Goal: Transaction & Acquisition: Purchase product/service

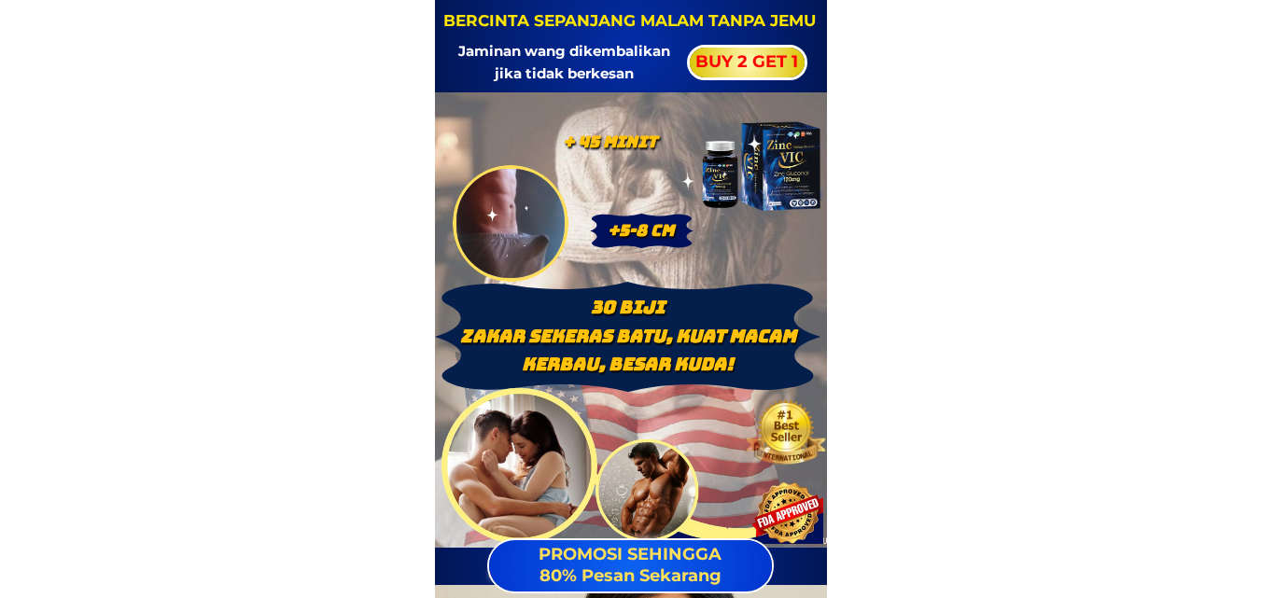
scroll to position [1089, 0]
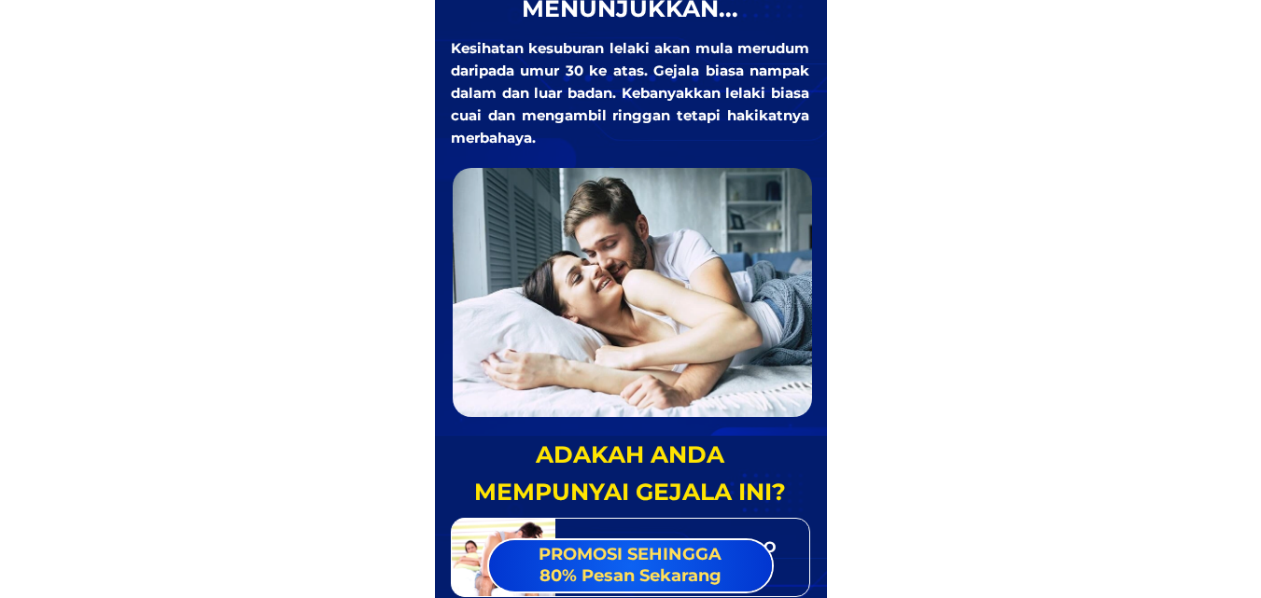
click at [626, 563] on span "PROMOSI SEHINGGA 80% Pesan Sekarang" at bounding box center [630, 565] width 183 height 42
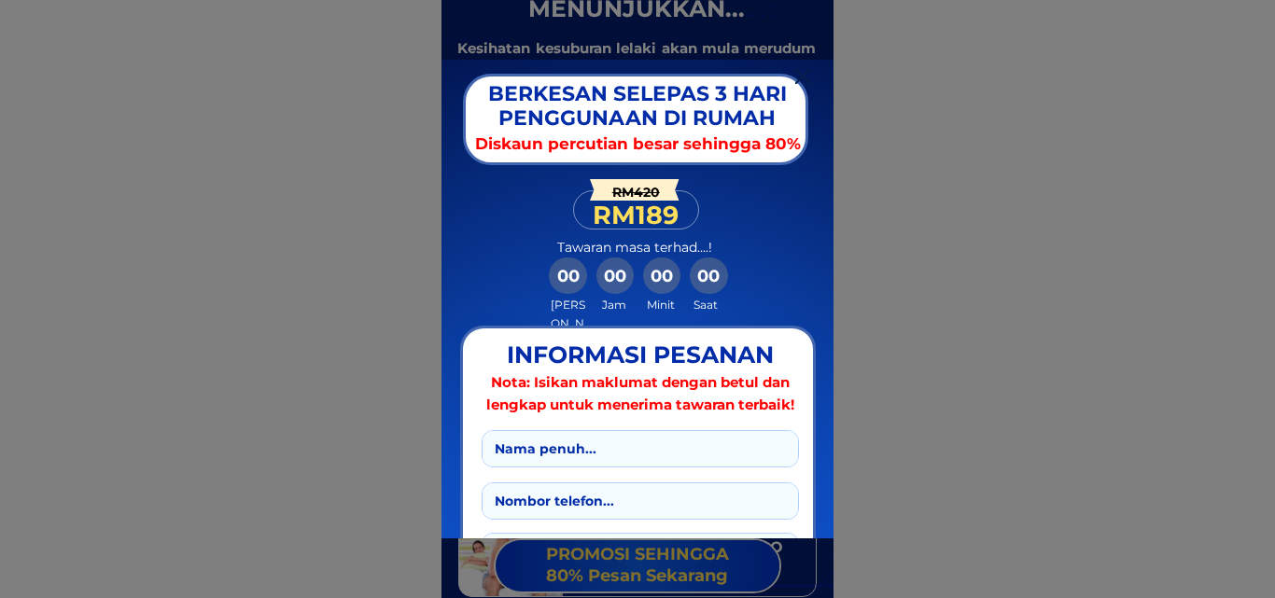
scroll to position [217, 0]
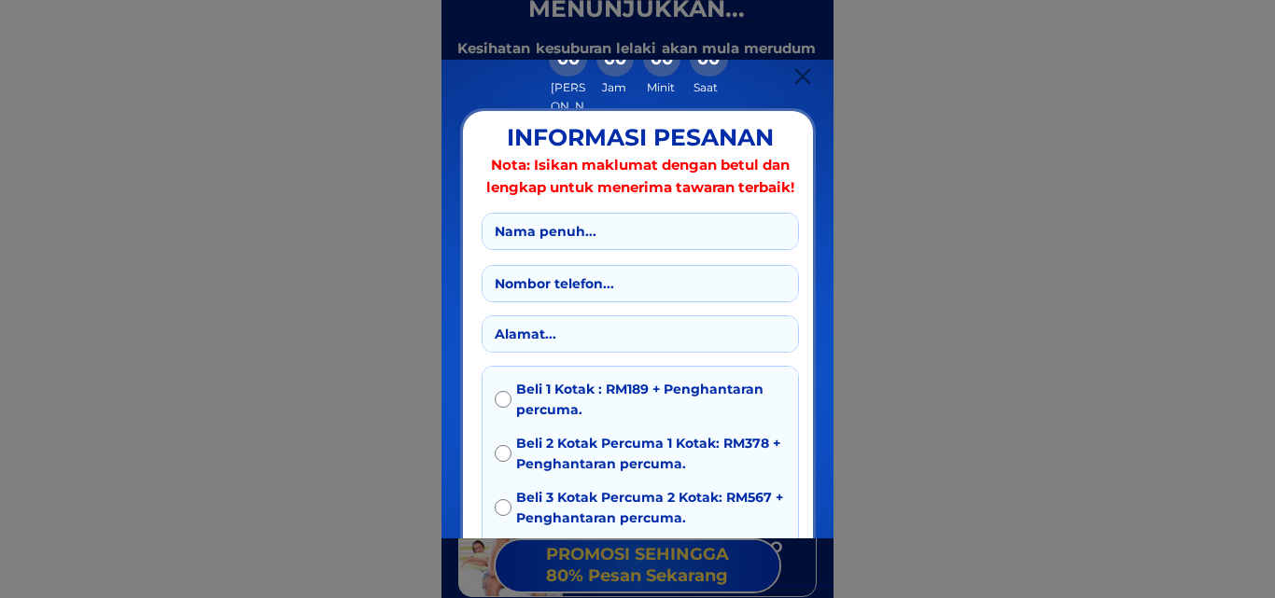
click at [593, 241] on input "text" at bounding box center [640, 231] width 301 height 35
type input "test"
click at [527, 291] on input "tel" at bounding box center [640, 283] width 301 height 35
type input "0123132131"
click at [521, 335] on input "text" at bounding box center [640, 333] width 301 height 35
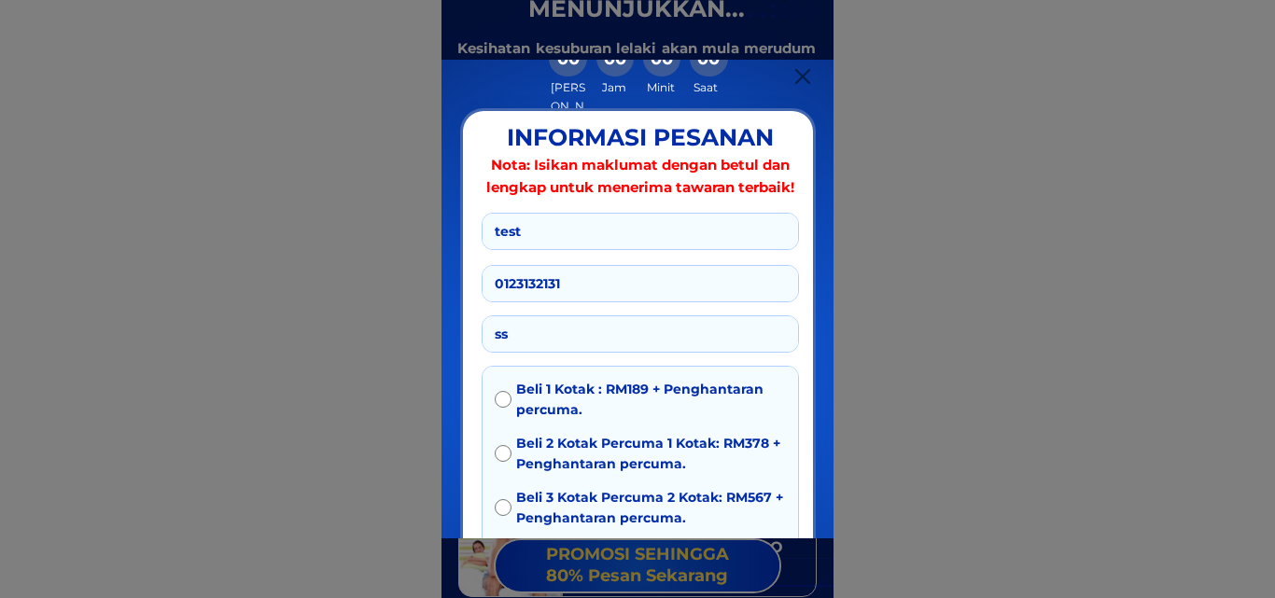
type input "ss"
click at [540, 408] on span "Beli 1 Kotak : RM189 + Penghantaran percuma." at bounding box center [651, 400] width 270 height 42
radio input "true"
